Goal: Transaction & Acquisition: Purchase product/service

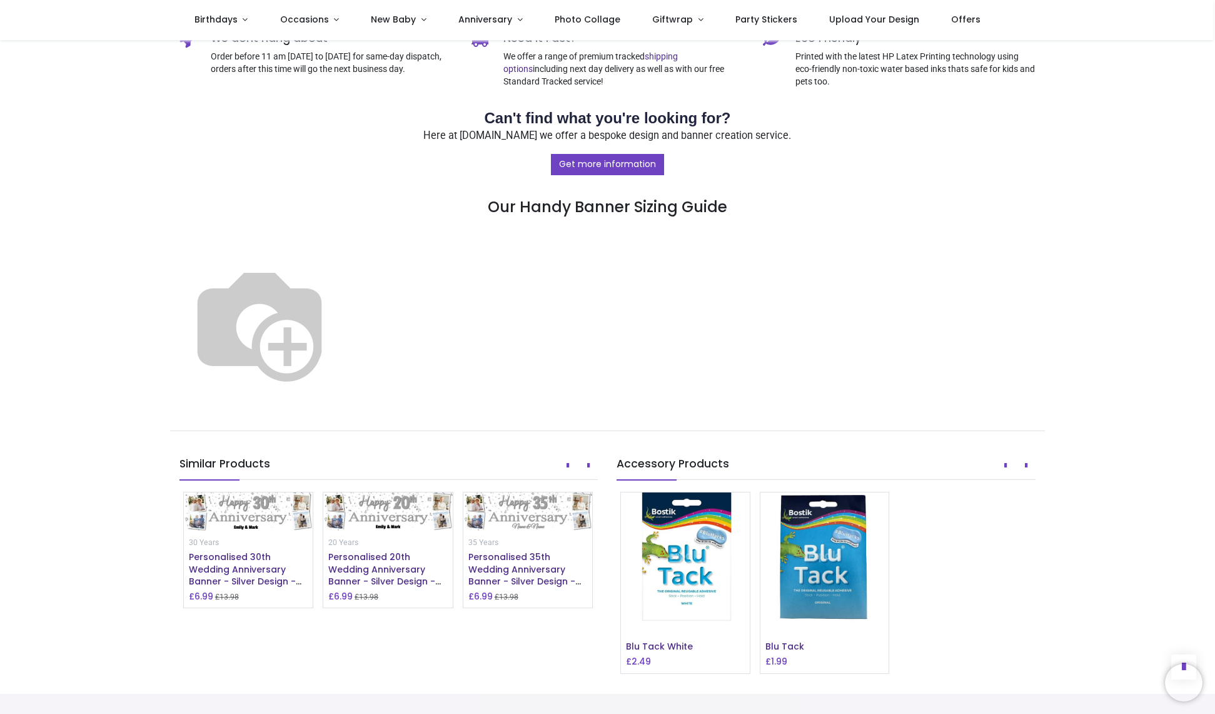
scroll to position [557, 0]
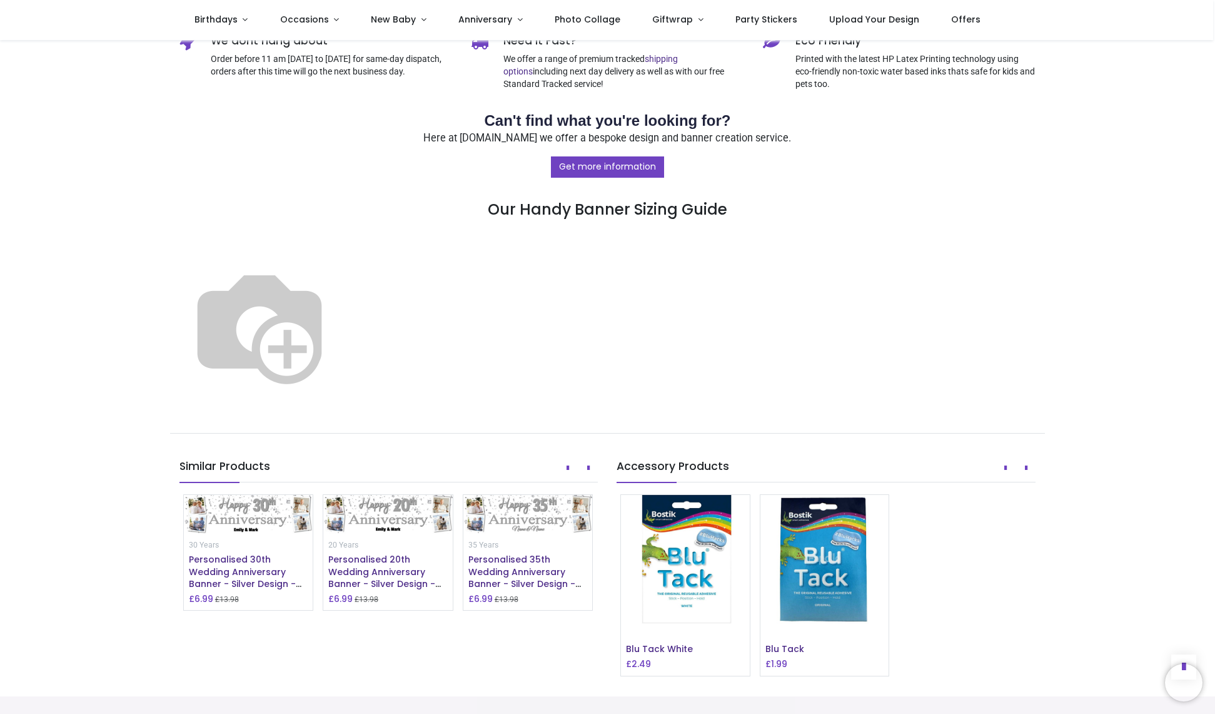
click at [340, 280] on img at bounding box center [259, 325] width 160 height 160
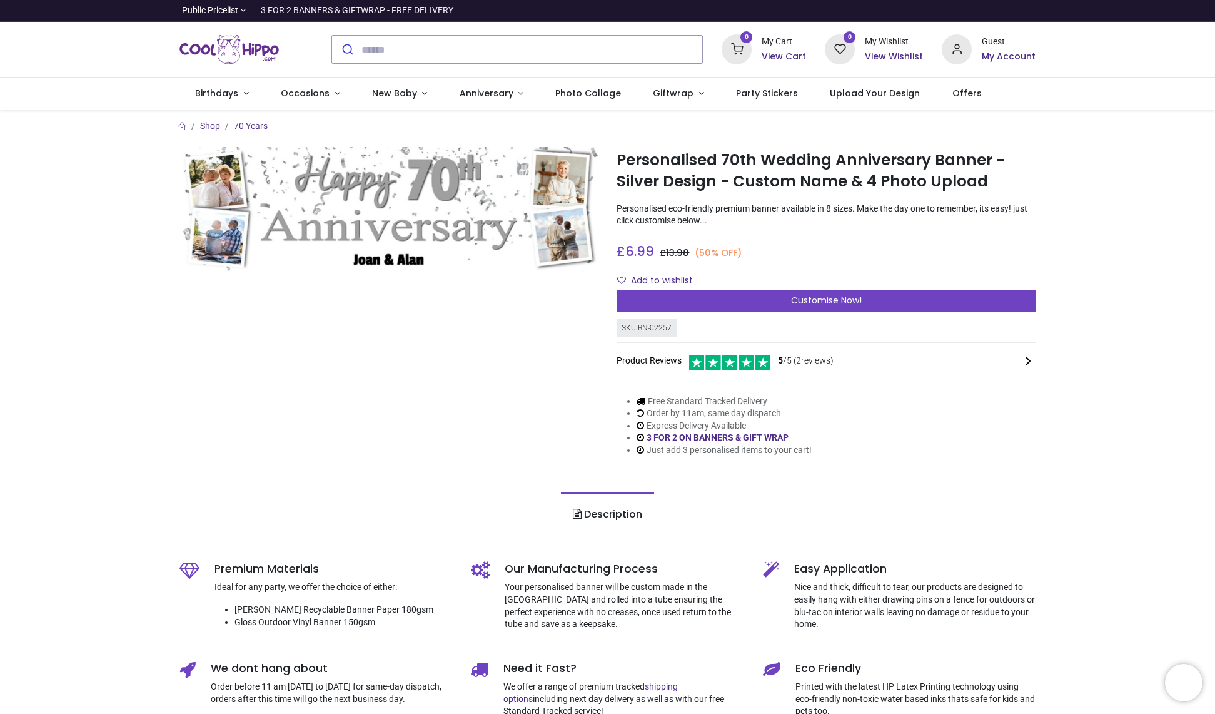
scroll to position [1, 0]
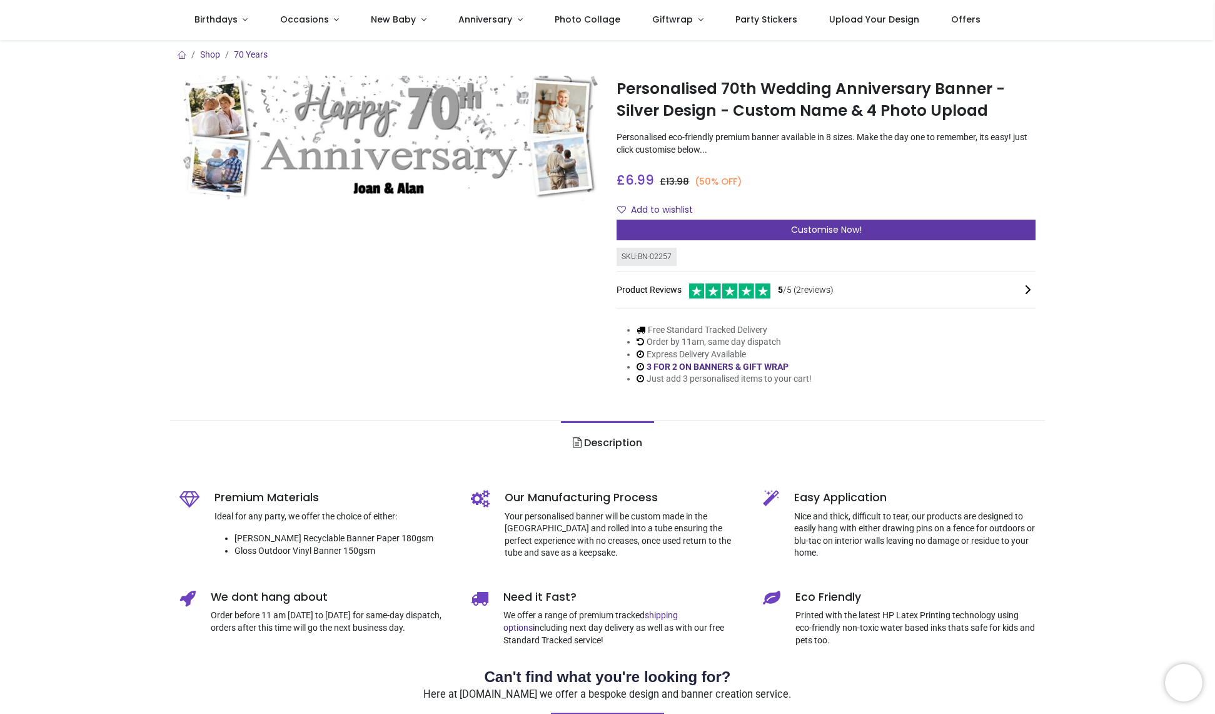
click at [747, 230] on div "Customise Now!" at bounding box center [826, 230] width 419 height 21
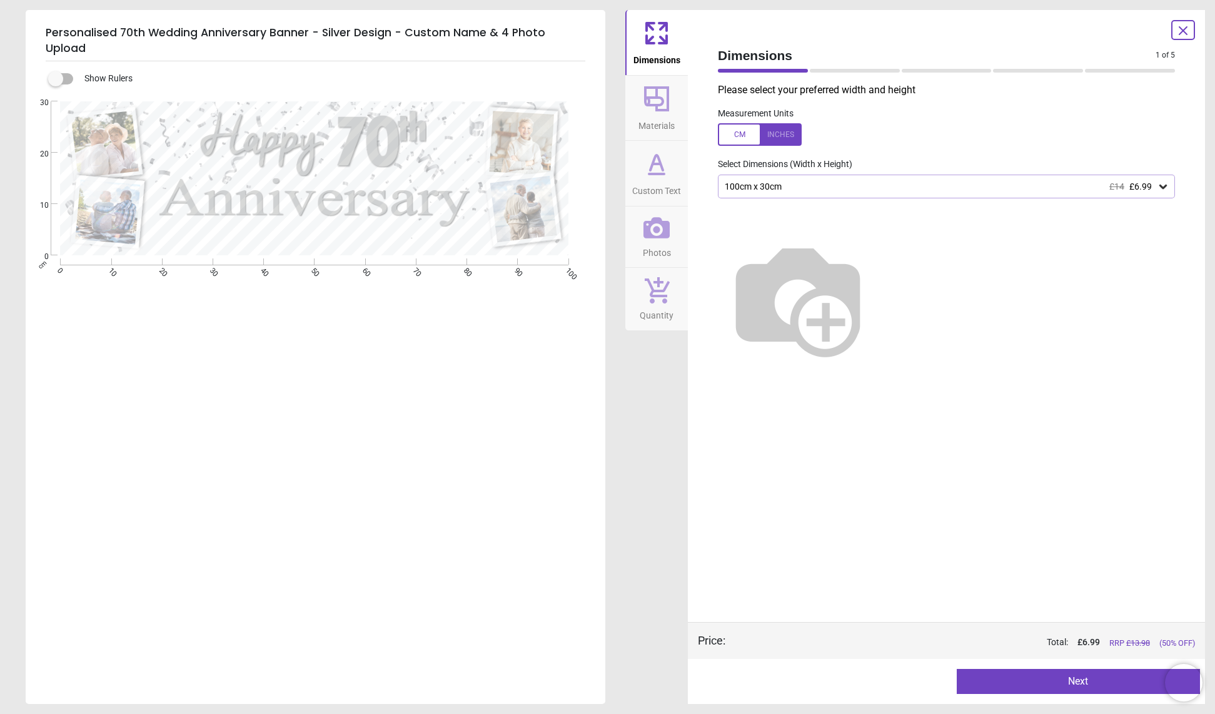
click at [878, 251] on img at bounding box center [798, 298] width 160 height 160
click at [801, 188] on div "100cm x 30cm £14 £6.99" at bounding box center [940, 186] width 433 height 11
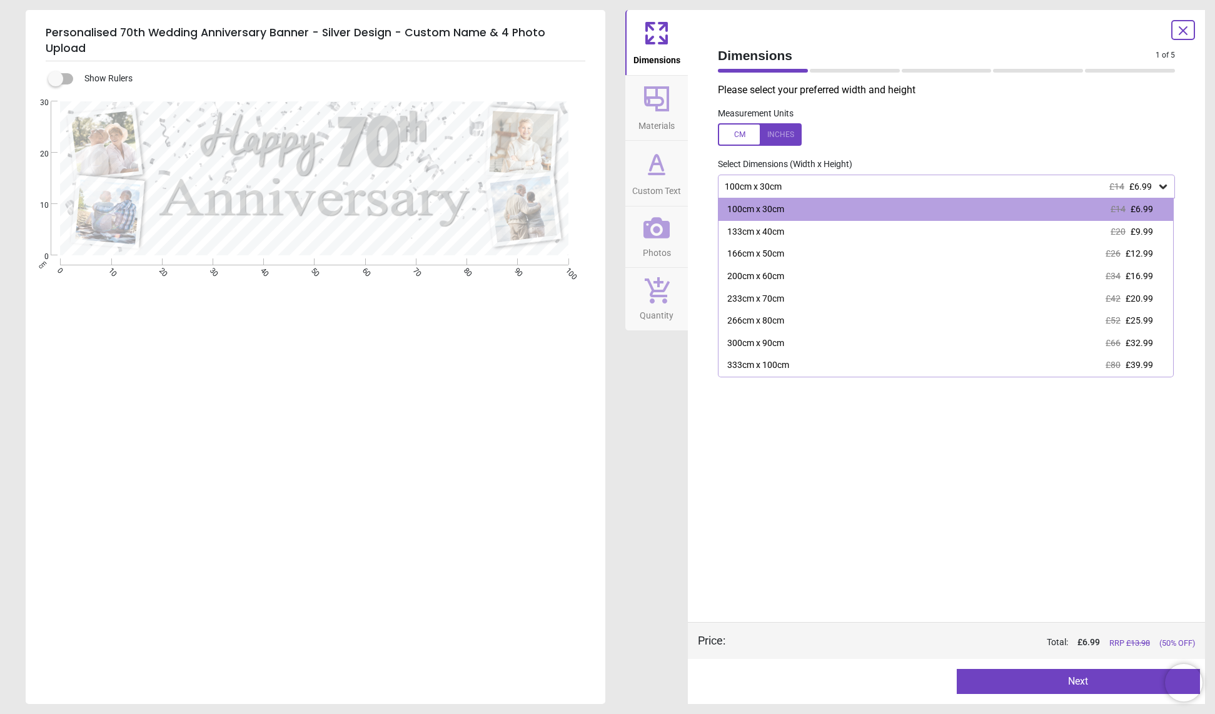
click at [1176, 30] on icon at bounding box center [1183, 30] width 15 height 15
